Goal: Find specific page/section: Find specific page/section

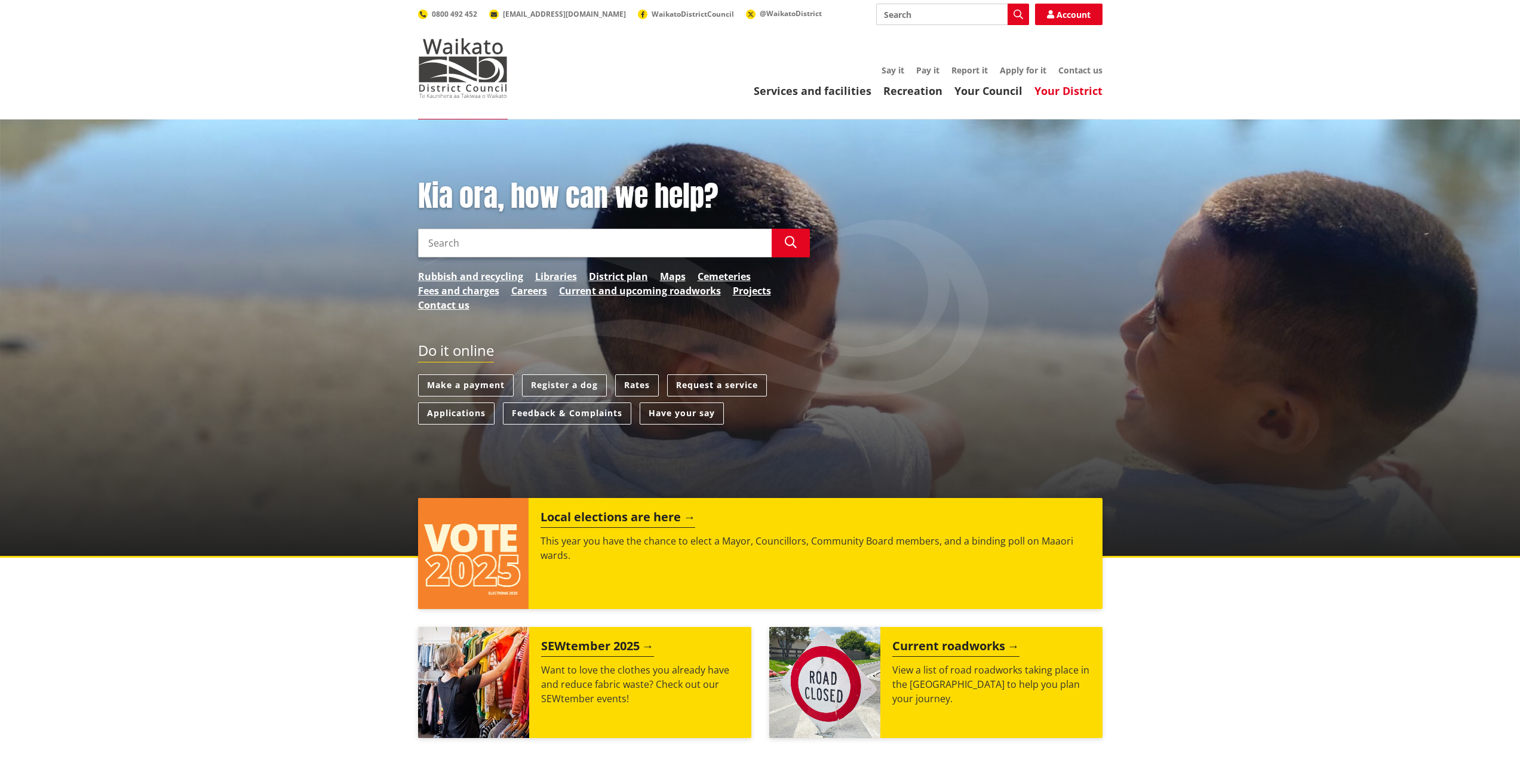
click at [1080, 93] on link "Your District" at bounding box center [1068, 91] width 68 height 14
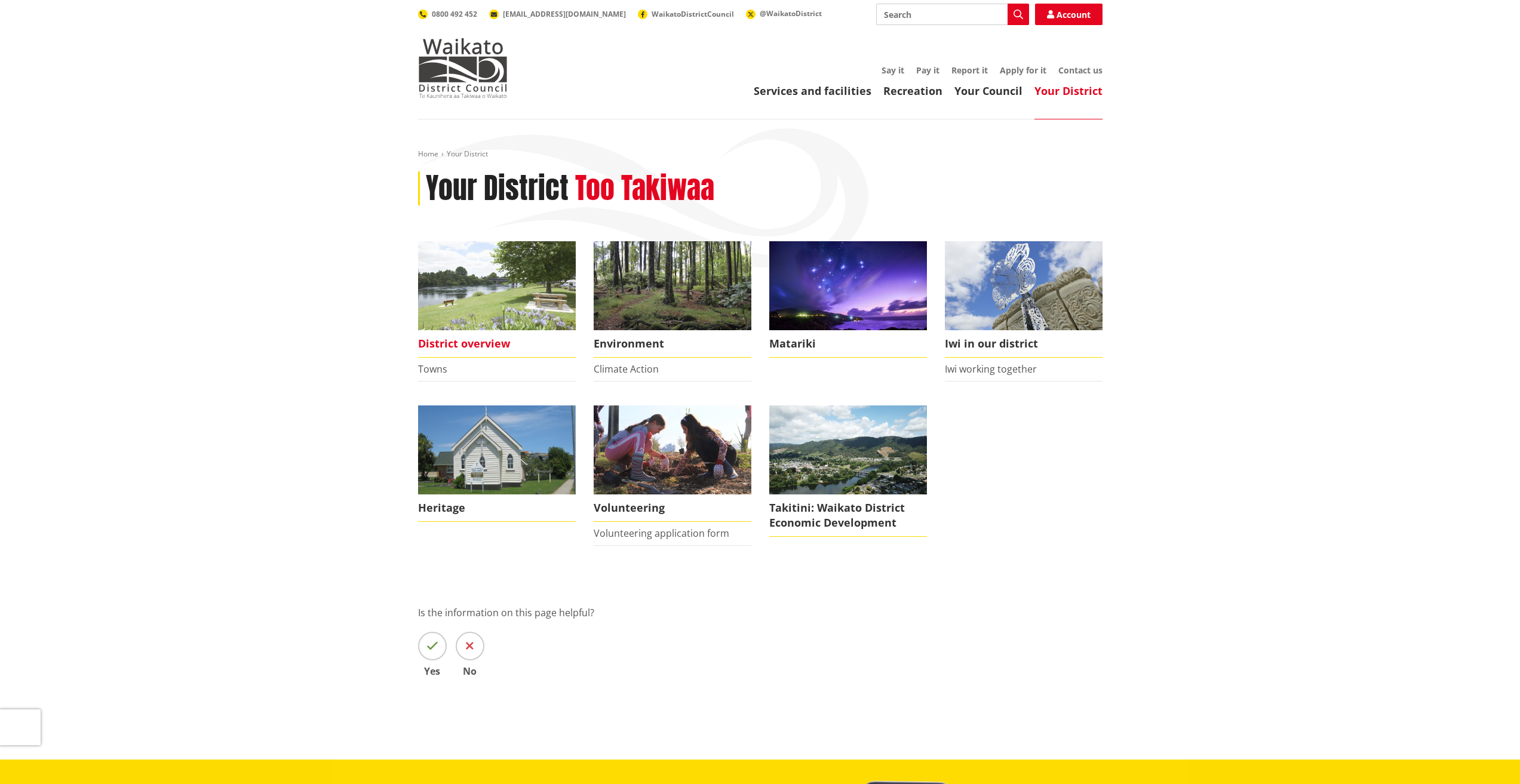
click at [463, 342] on span "District overview" at bounding box center [497, 344] width 157 height 27
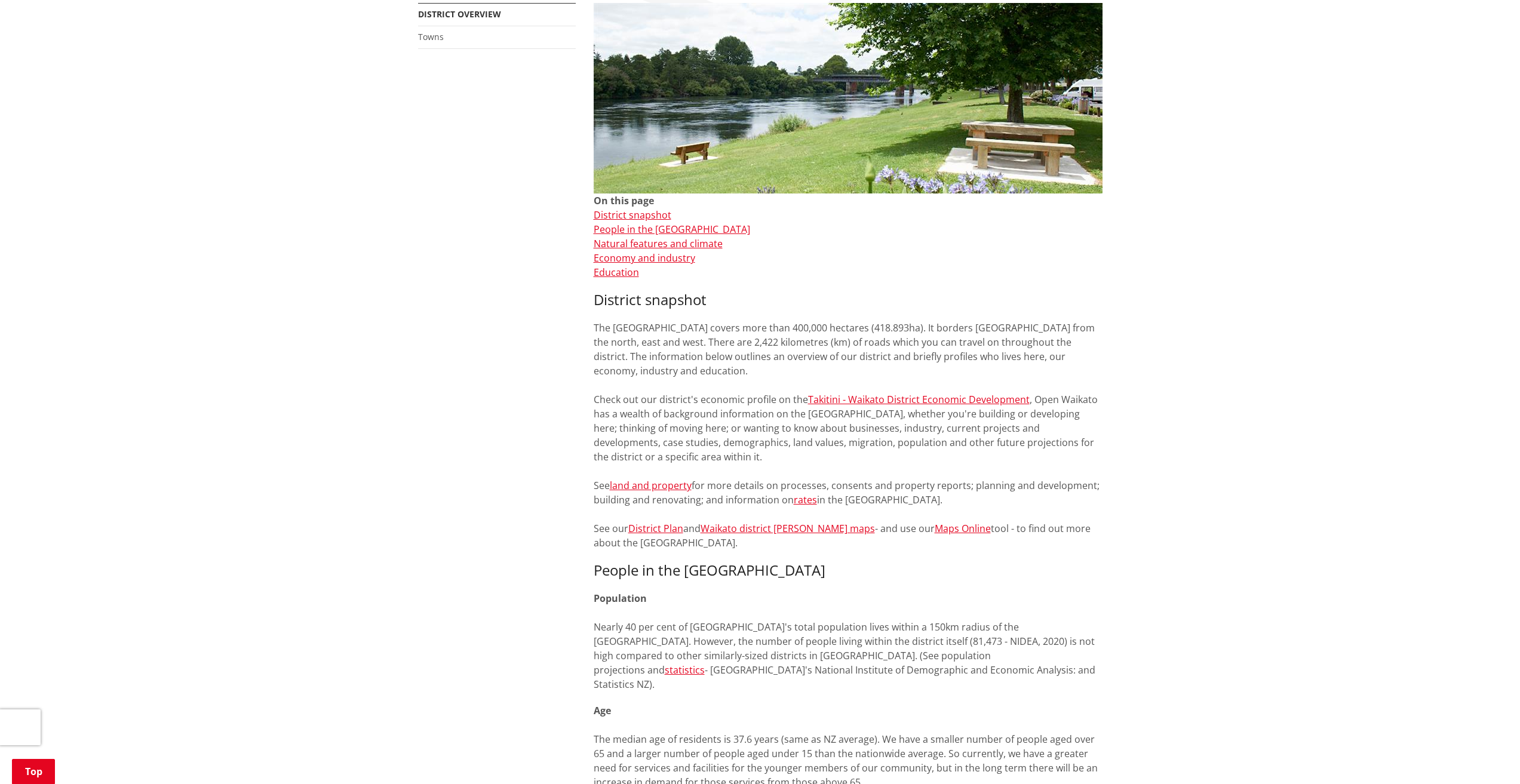
scroll to position [358, 0]
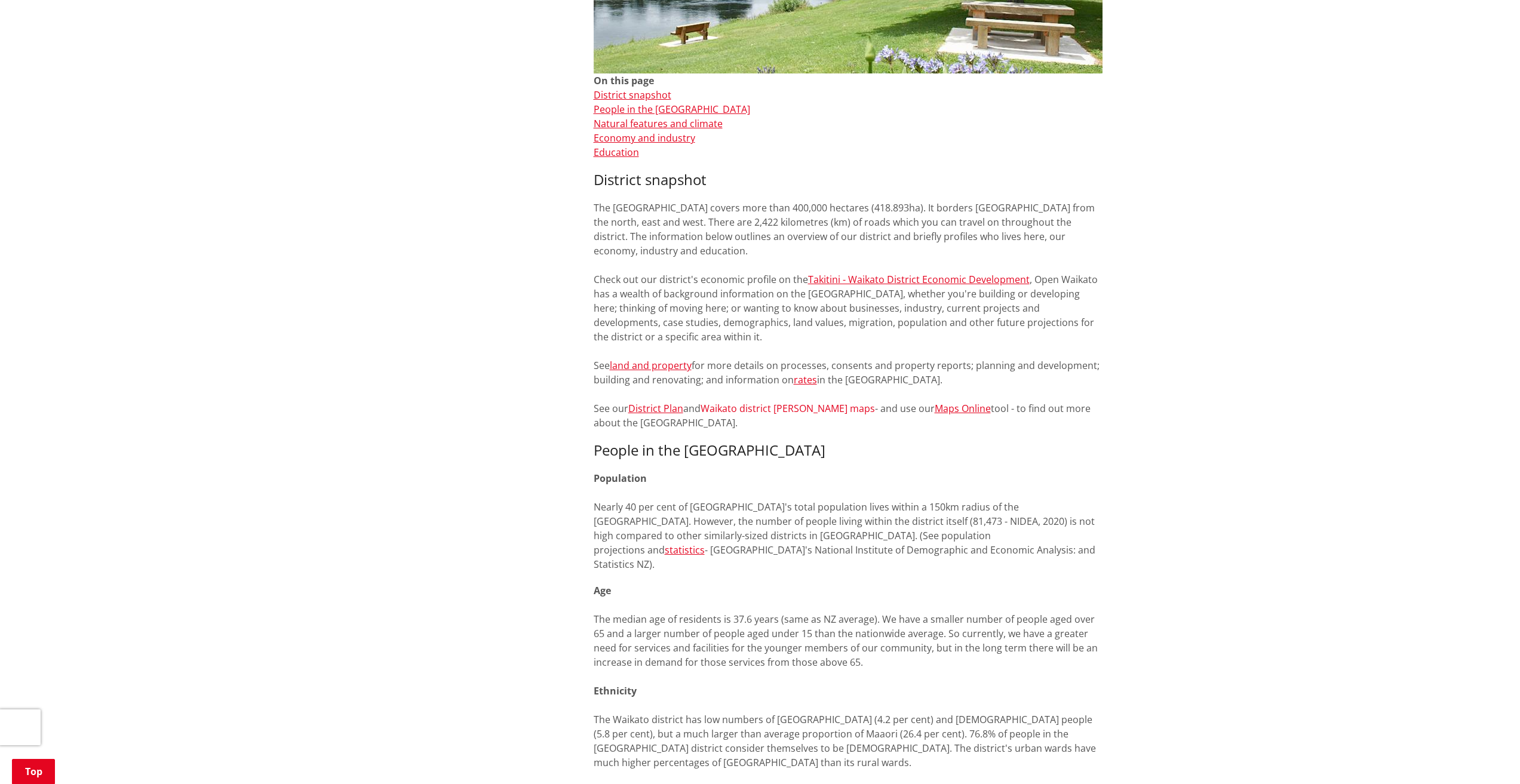
click at [718, 412] on link "Waikato district ward maps" at bounding box center [787, 408] width 174 height 13
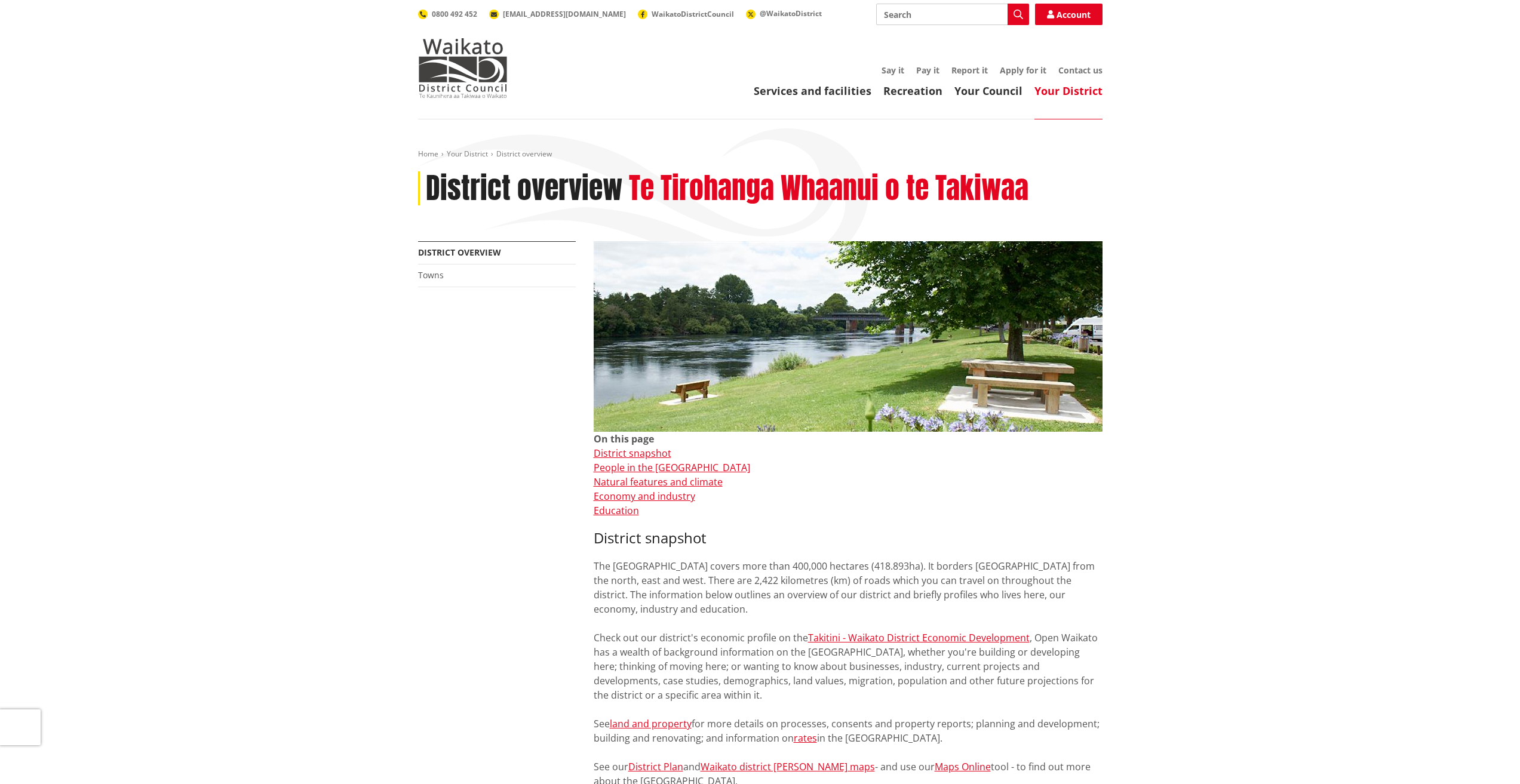
scroll to position [543, 0]
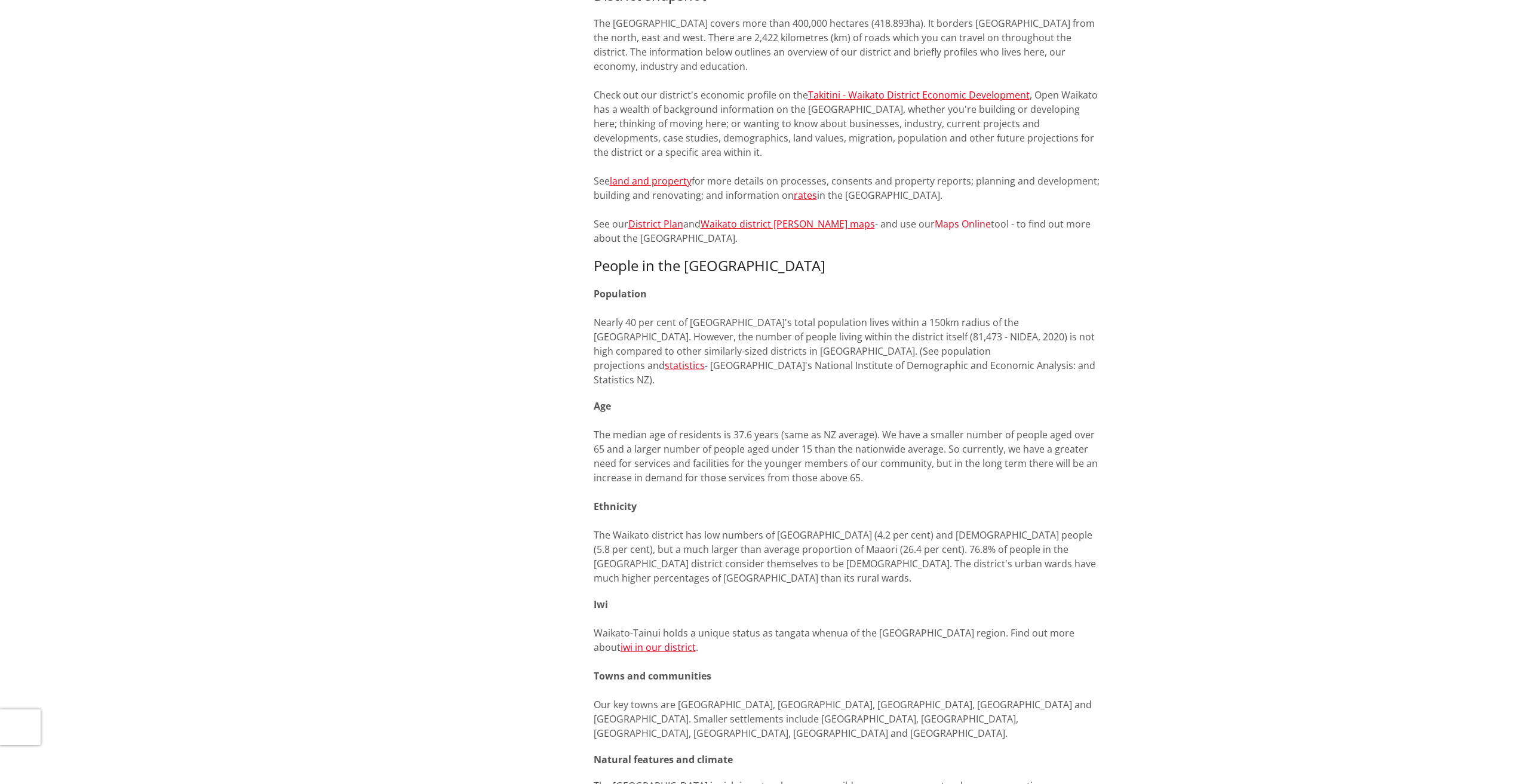
click at [934, 224] on link "Maps Online" at bounding box center [963, 224] width 56 height 13
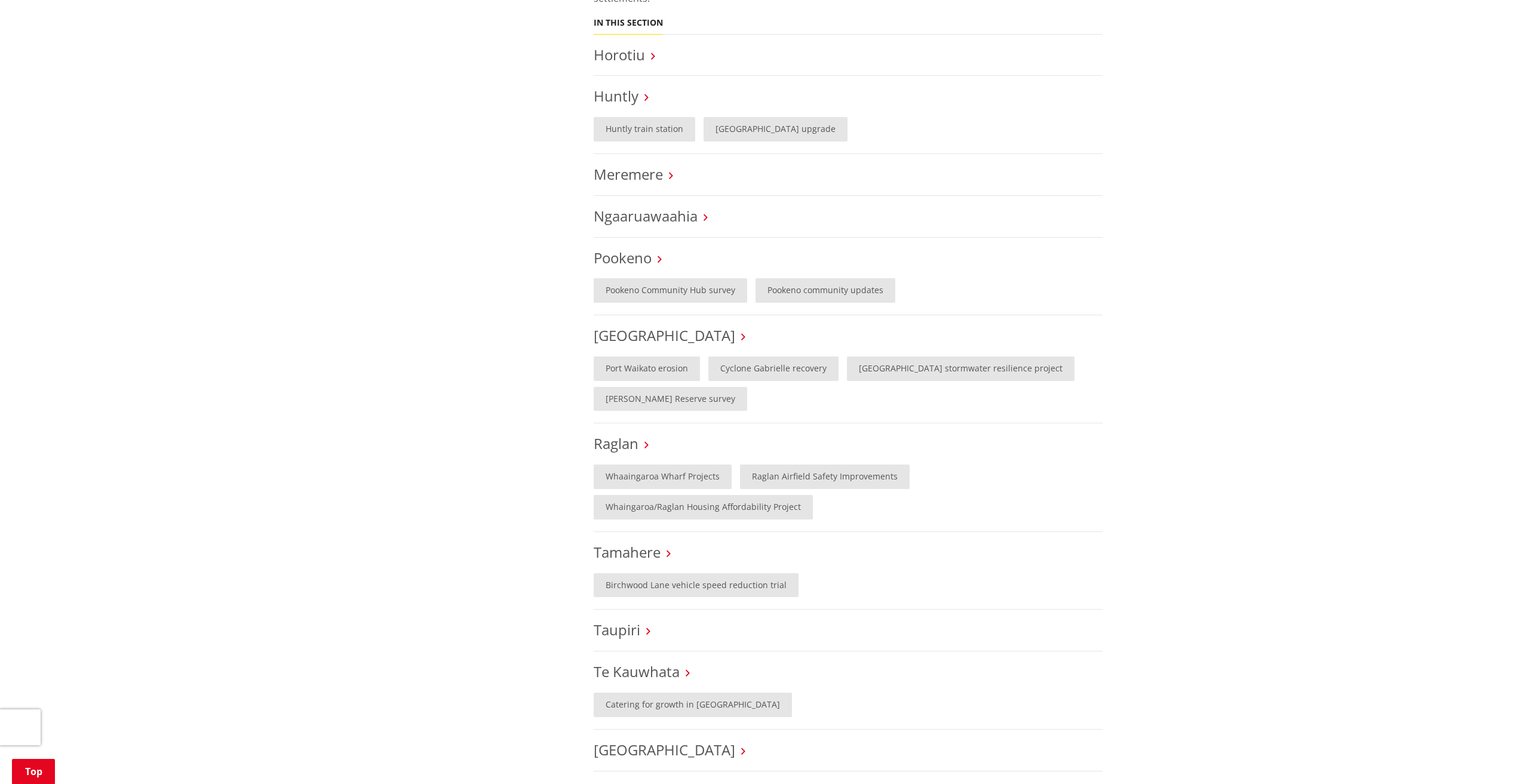
scroll to position [478, 0]
